Goal: Task Accomplishment & Management: Use online tool/utility

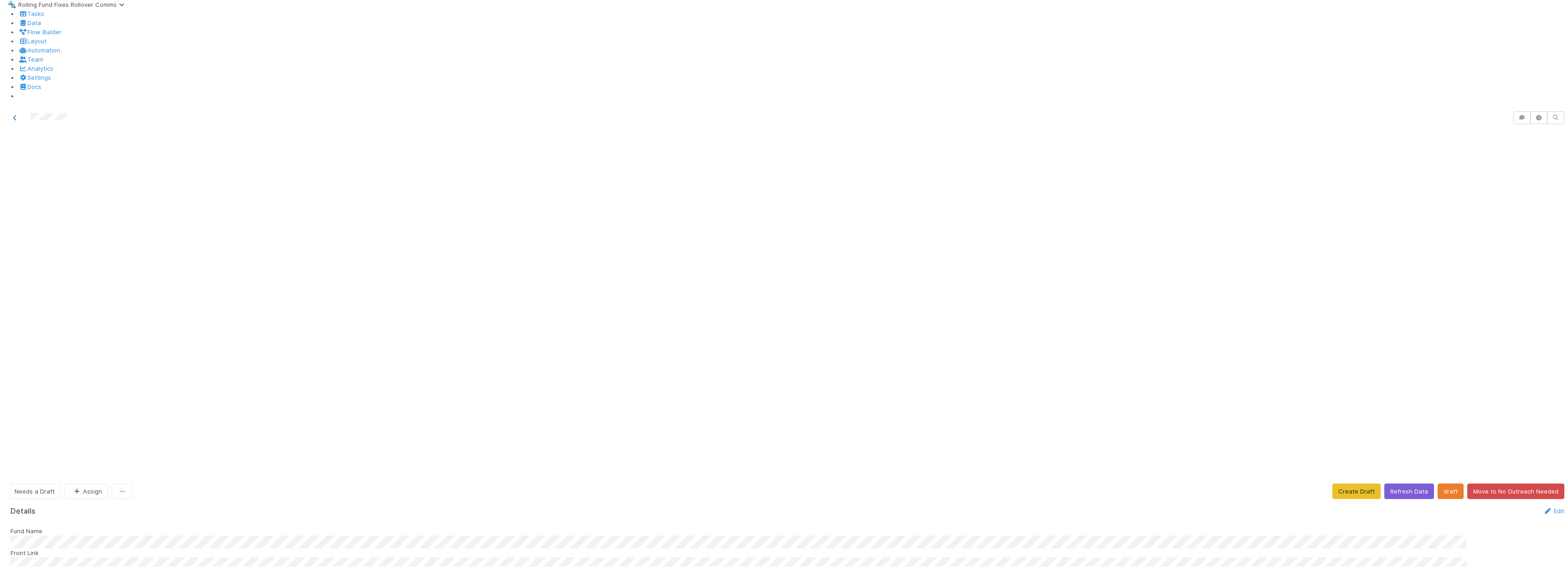
click at [13, 115] on icon at bounding box center [15, 118] width 9 height 6
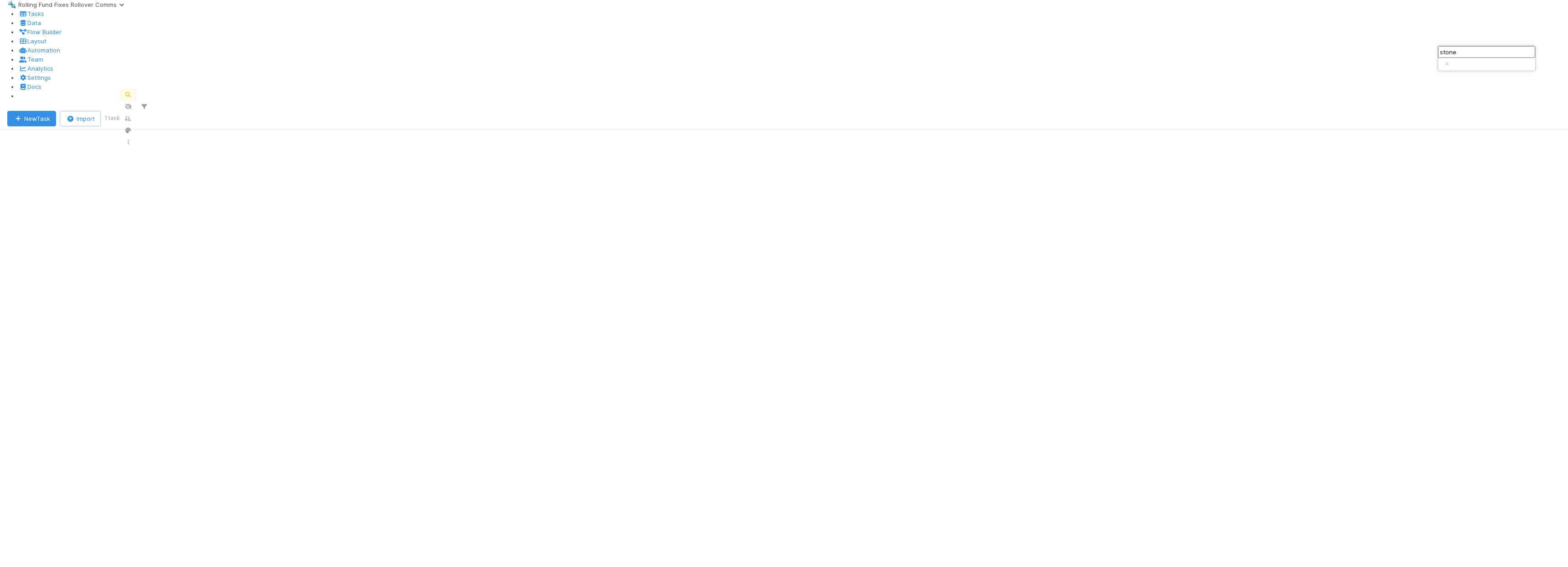
scroll to position [465, 1438]
click at [1491, 58] on input "stone" at bounding box center [1487, 52] width 97 height 12
type input "Chaotic"
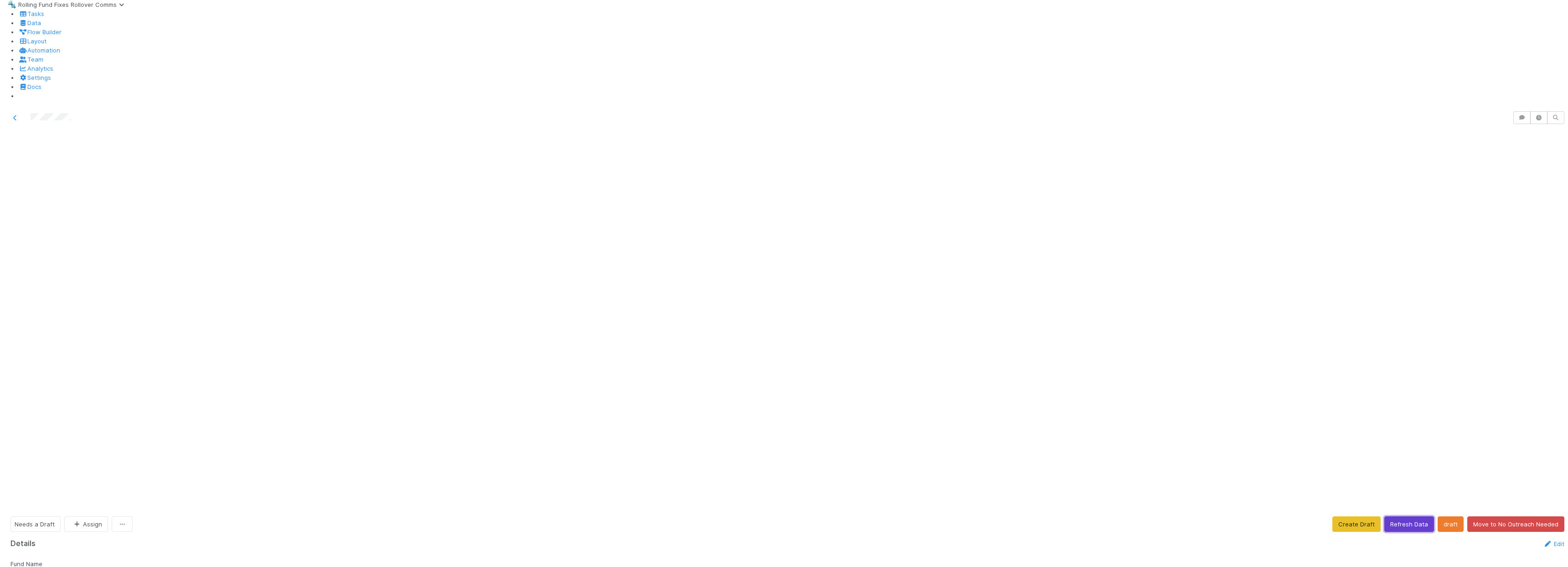
click at [1409, 516] on button "Refresh Data" at bounding box center [1409, 524] width 50 height 15
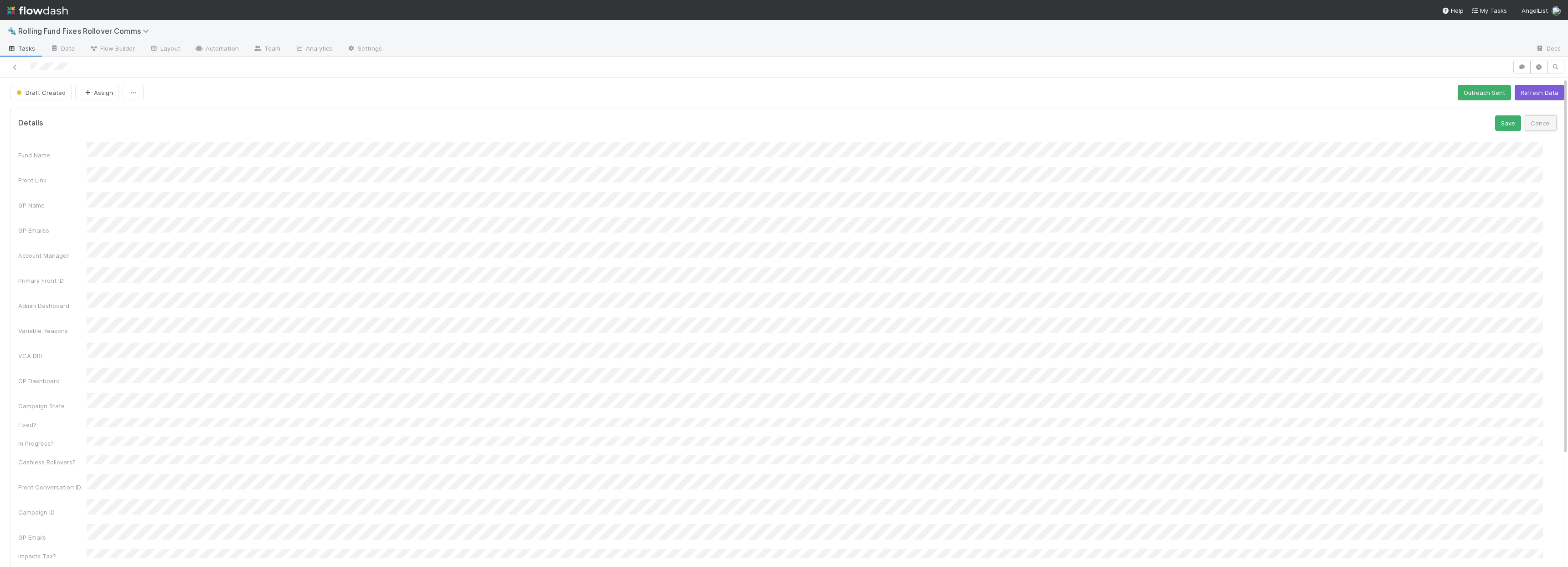
click at [1531, 124] on button "Cancel" at bounding box center [1541, 122] width 32 height 15
